Goal: Find specific page/section: Find specific page/section

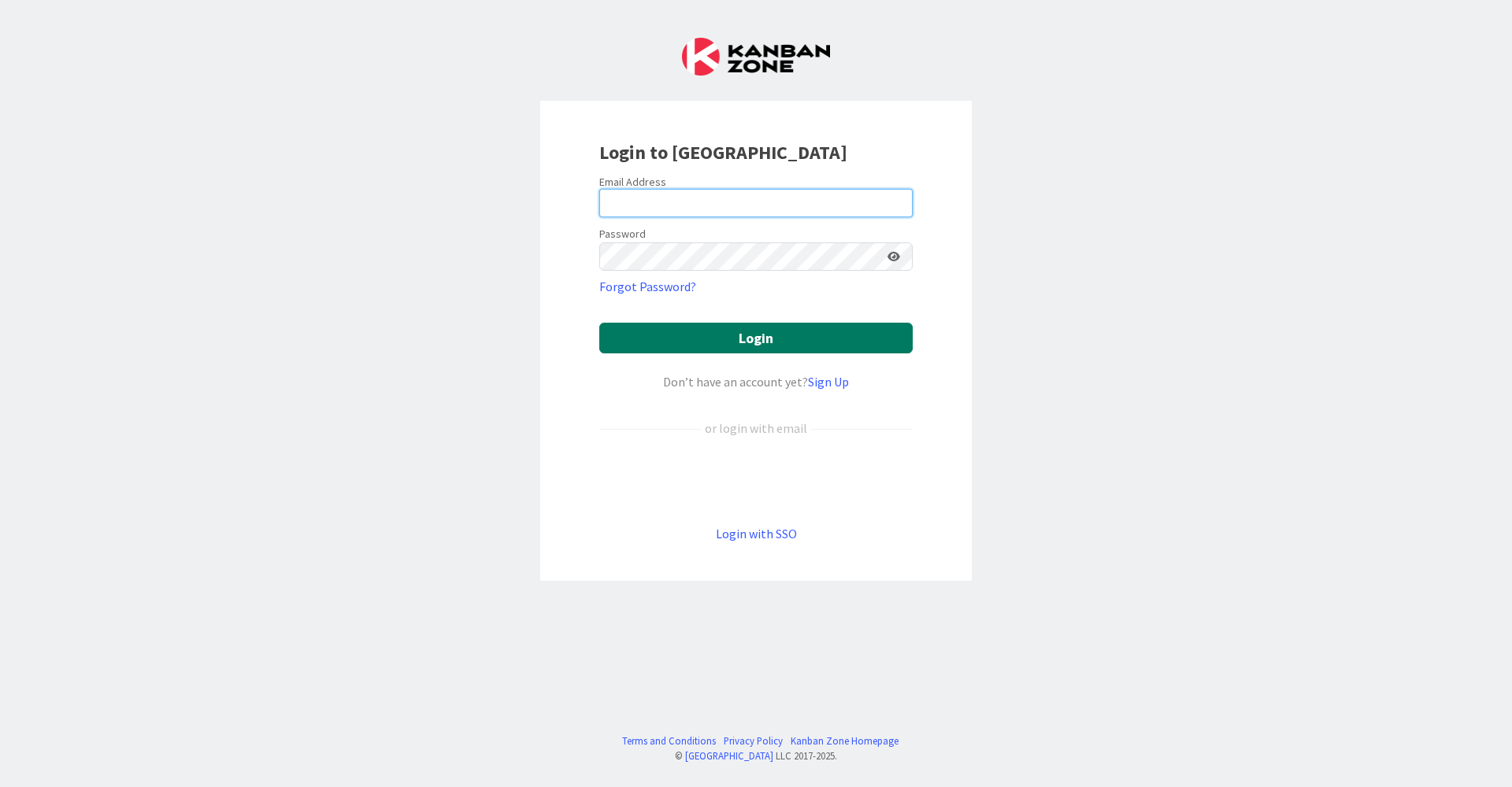
type input "[EMAIL_ADDRESS][DOMAIN_NAME]"
click at [639, 345] on button "Login" at bounding box center [756, 338] width 313 height 31
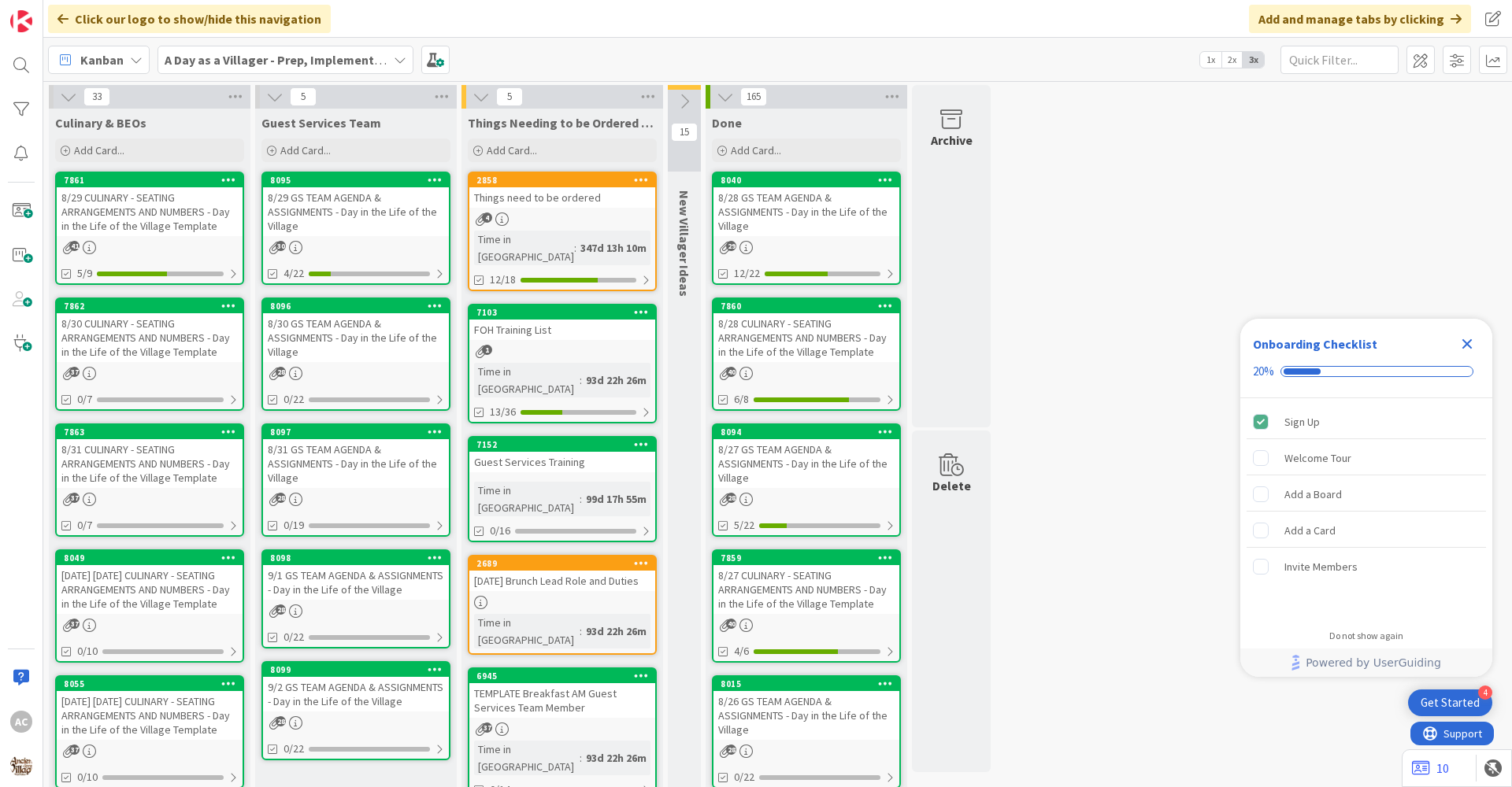
click at [193, 369] on div "37" at bounding box center [150, 373] width 186 height 13
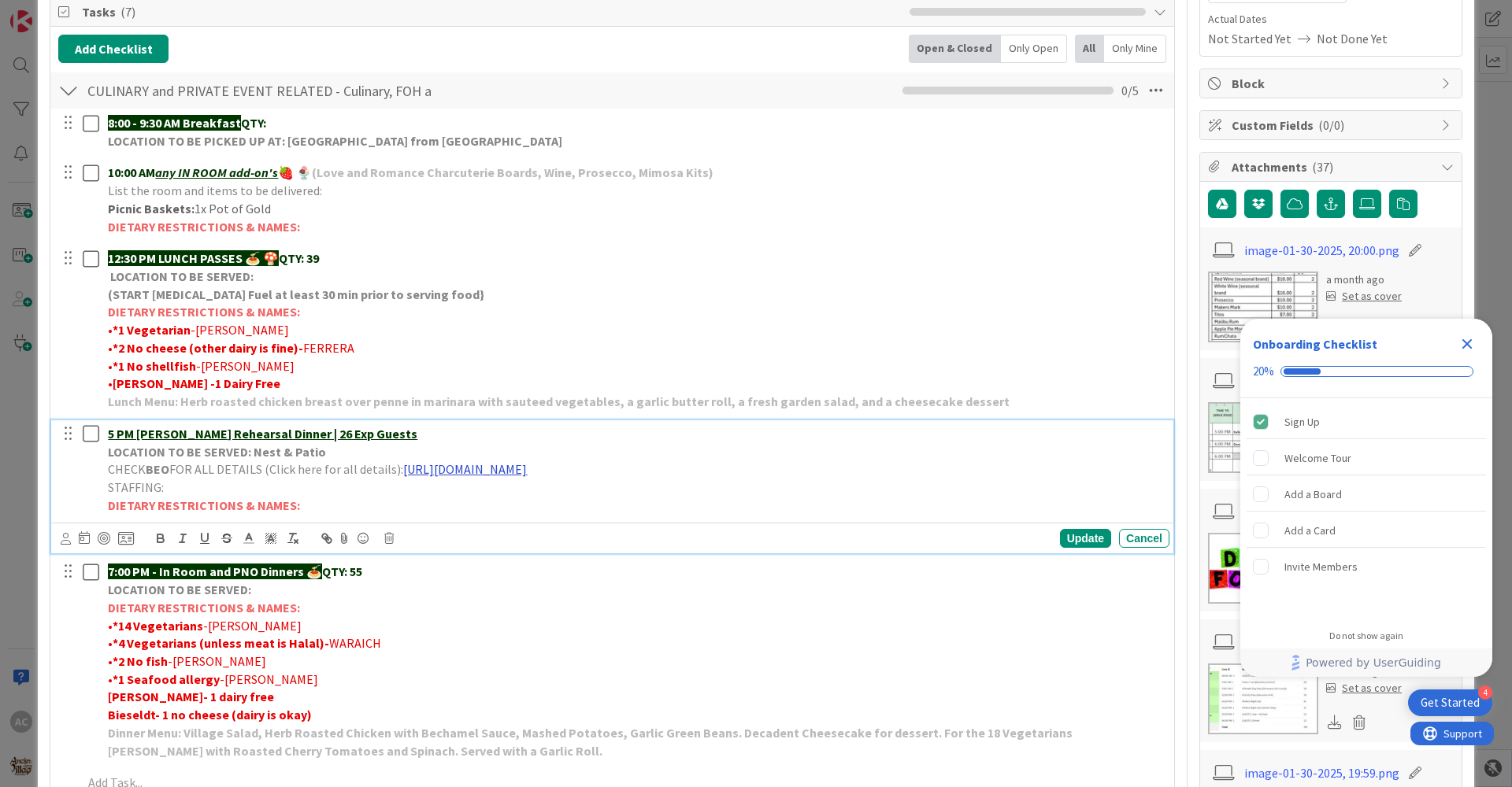
click at [446, 472] on link "[URL][DOMAIN_NAME]" at bounding box center [465, 469] width 123 height 16
click at [554, 504] on link "[URL][DOMAIN_NAME]" at bounding box center [590, 499] width 108 height 20
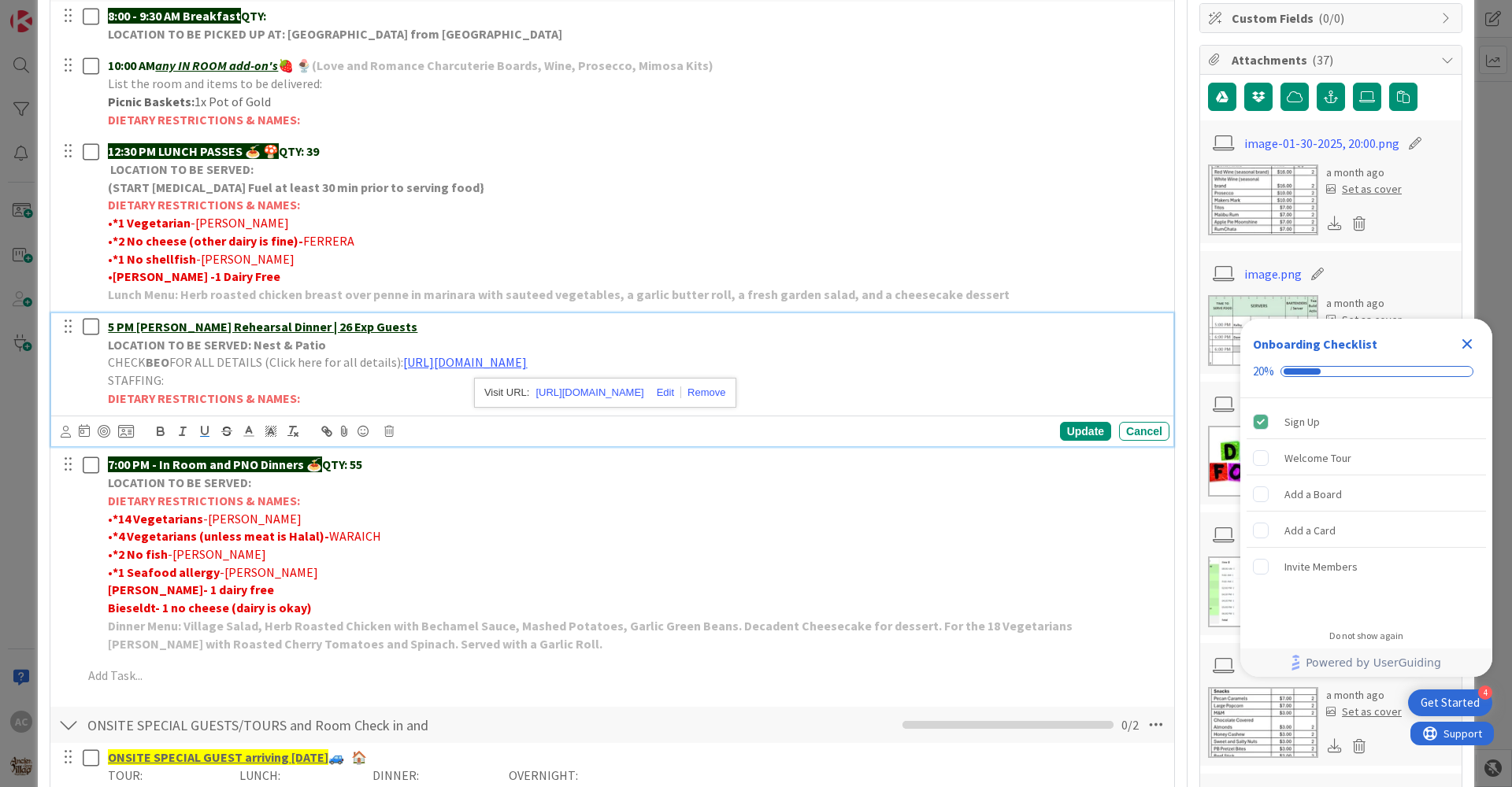
scroll to position [315, 0]
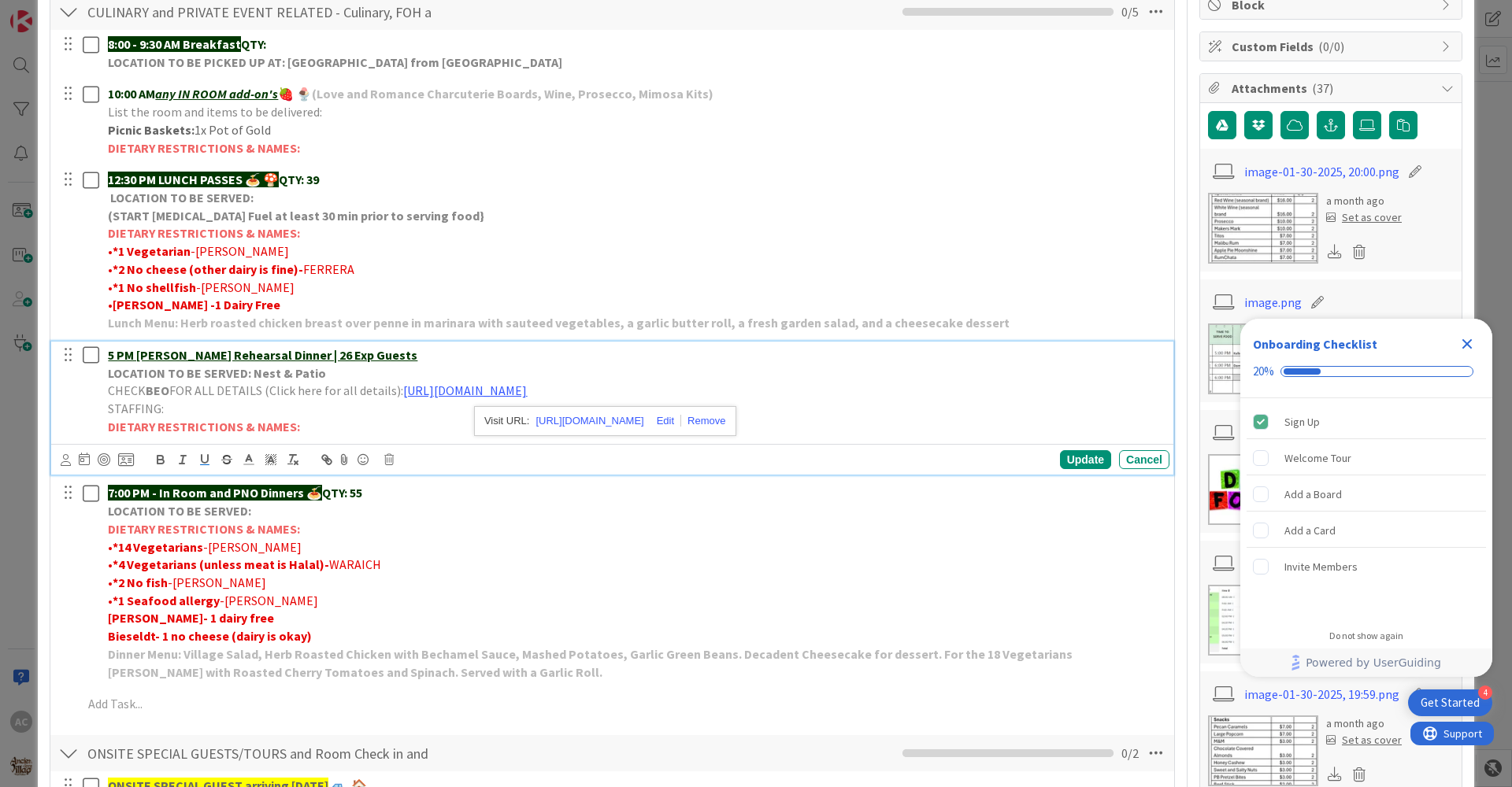
click at [1463, 341] on icon "Close Checklist" at bounding box center [1468, 345] width 11 height 11
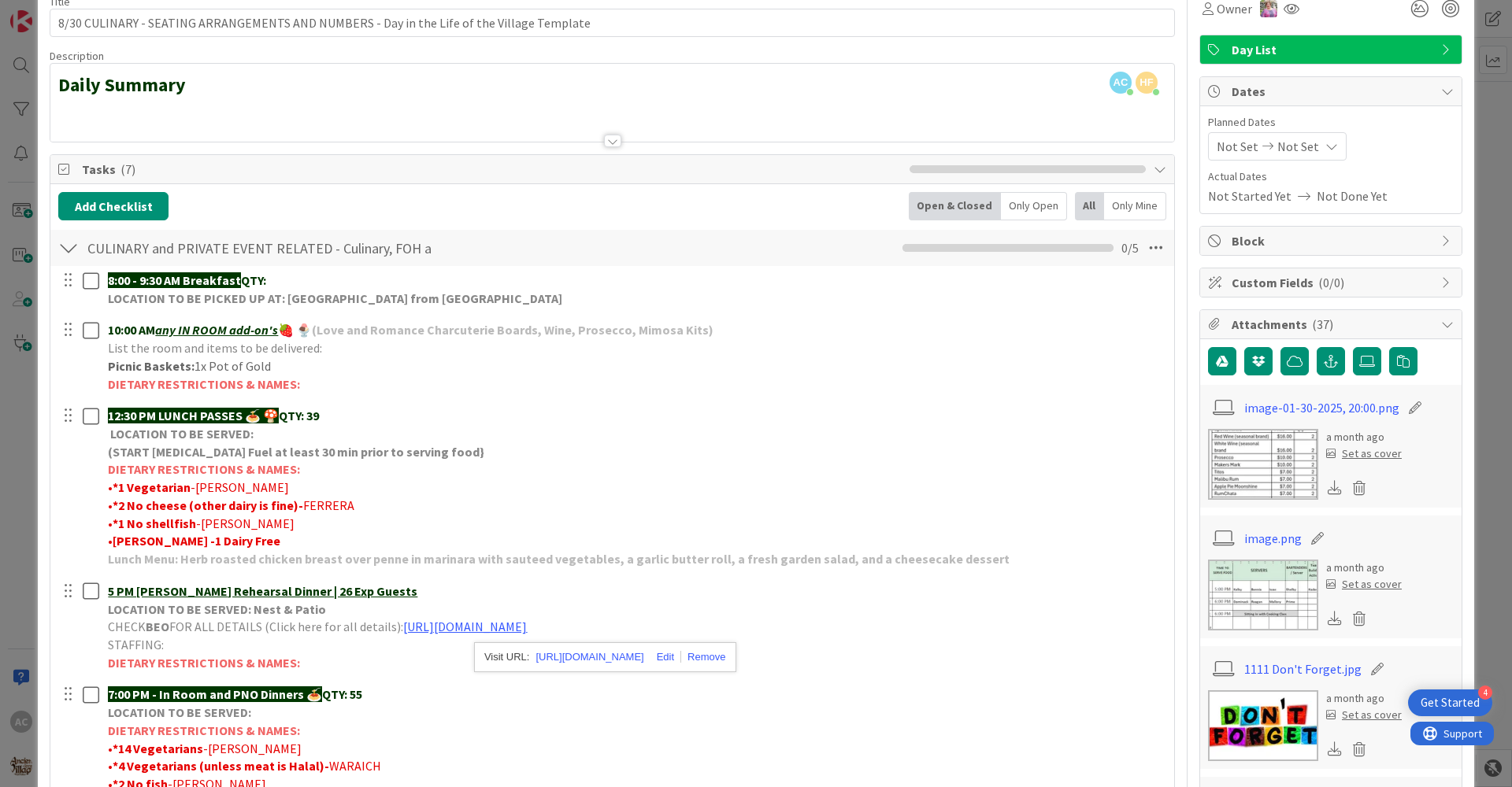
scroll to position [0, 0]
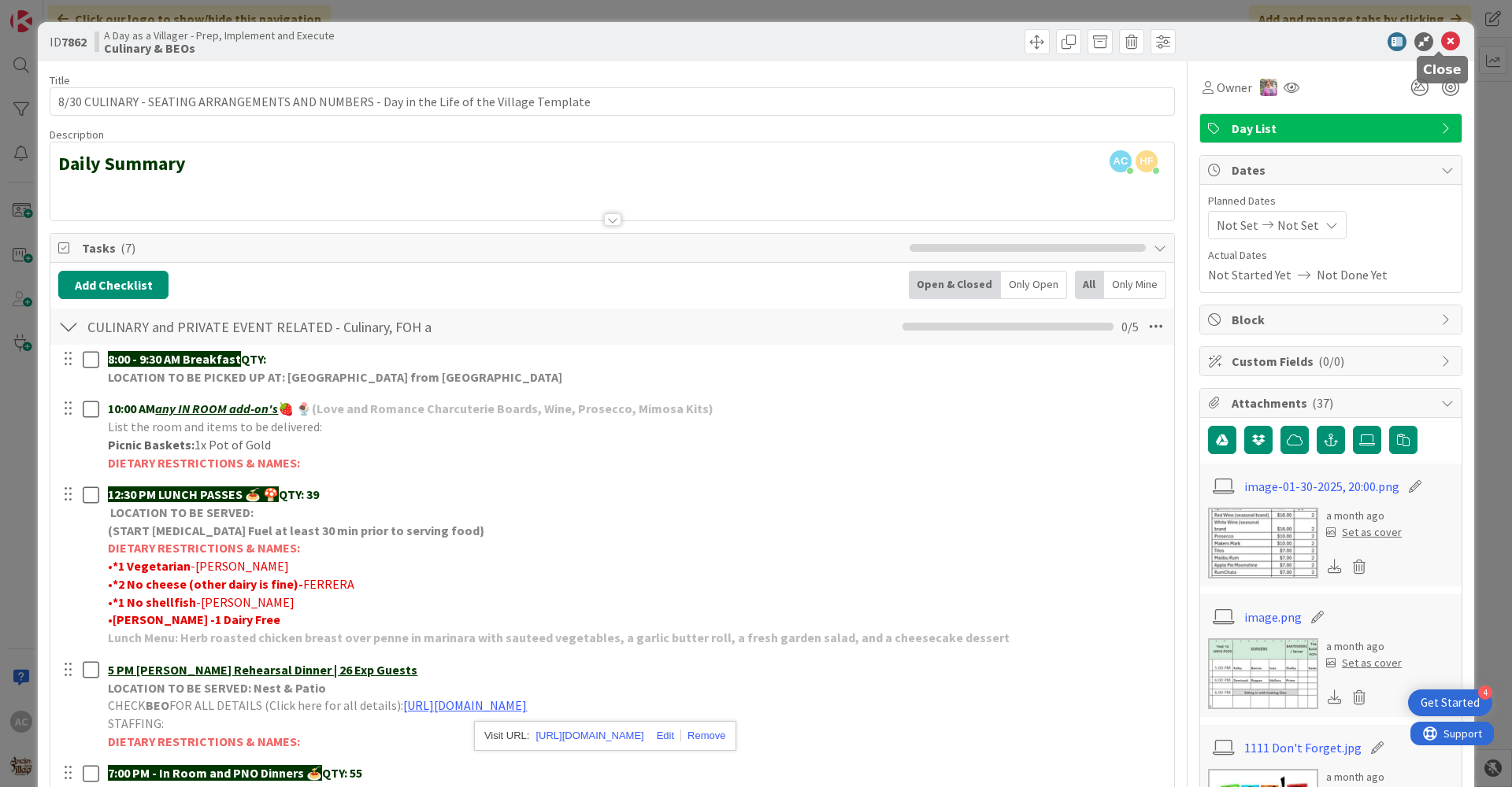
click at [1442, 39] on icon at bounding box center [1450, 41] width 19 height 19
